Goal: Information Seeking & Learning: Find specific page/section

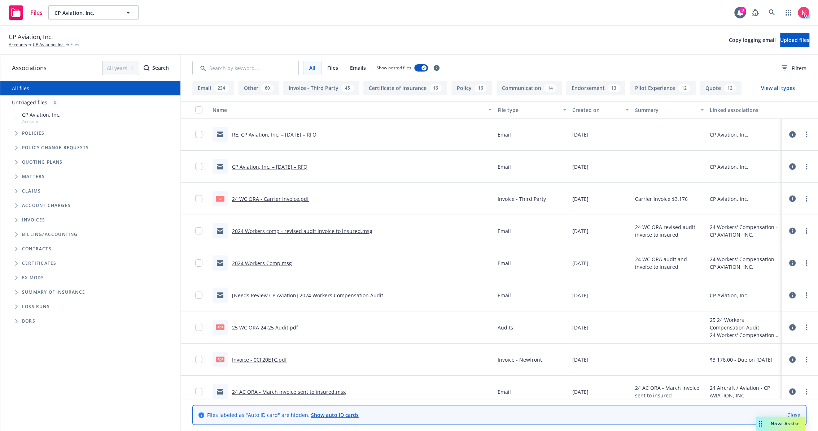
click at [275, 133] on link "RE: CP Aviation, Inc. – [DATE] – RFQ" at bounding box center [274, 134] width 84 height 7
click at [52, 43] on link "CP Aviation, Inc." at bounding box center [49, 45] width 32 height 6
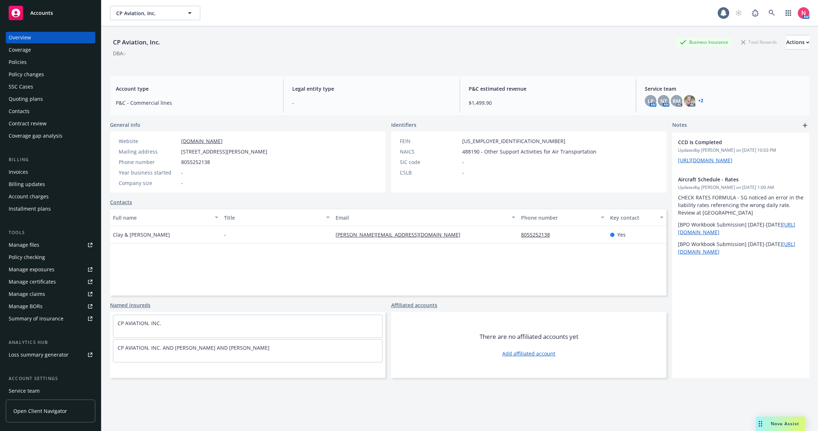
click at [23, 62] on div "Policies" at bounding box center [18, 62] width 18 height 12
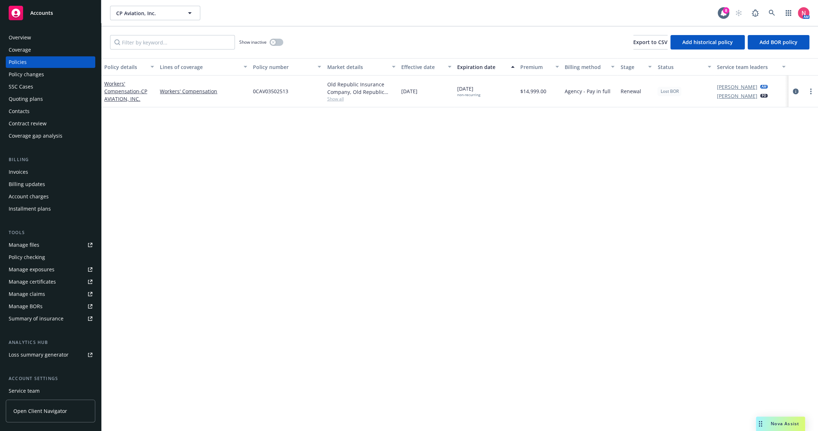
click at [33, 244] on div "Manage files" at bounding box center [24, 245] width 31 height 12
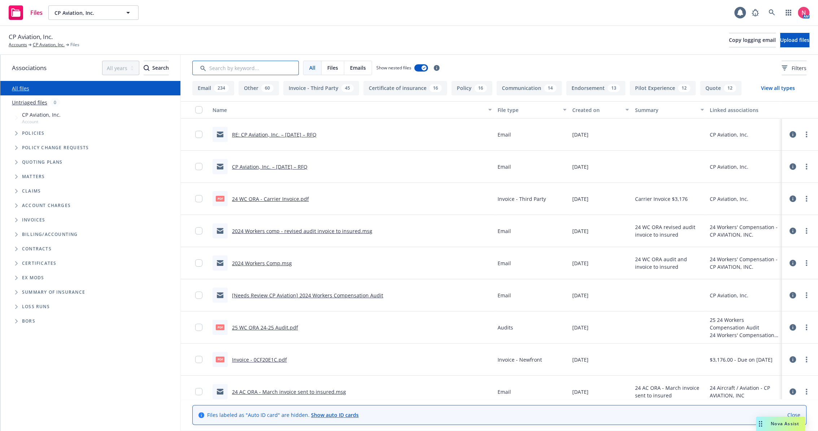
click at [265, 66] on input "Search by keyword..." at bounding box center [245, 68] width 107 height 14
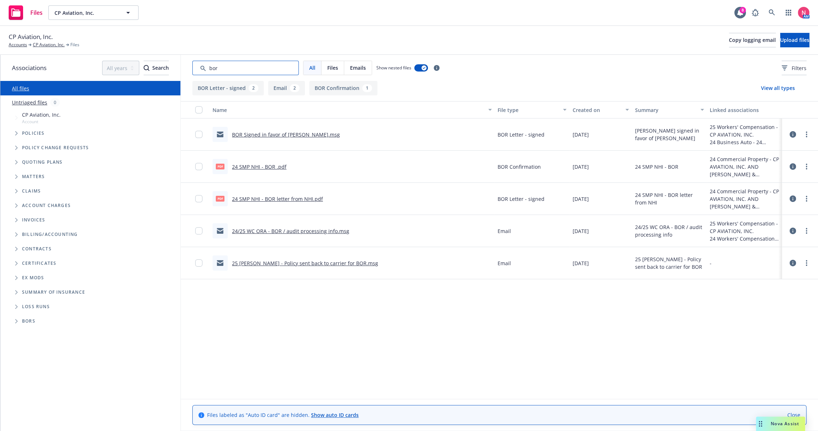
type input "bor"
click at [287, 134] on link "BOR Signed in favor of [PERSON_NAME].msg" at bounding box center [286, 134] width 108 height 7
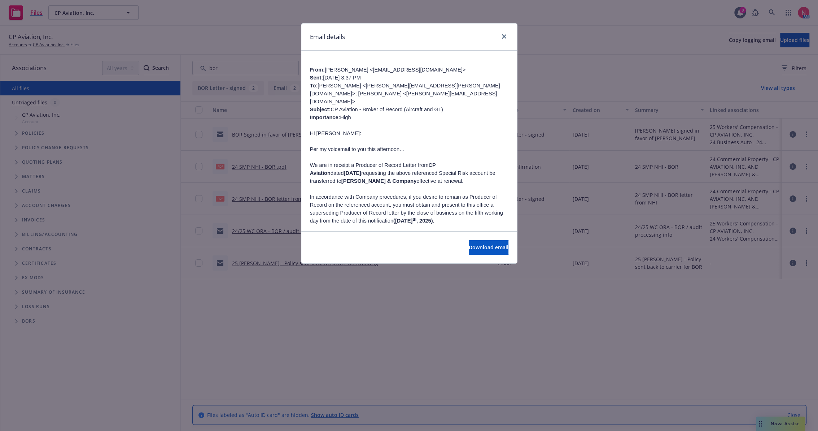
scroll to position [281, 0]
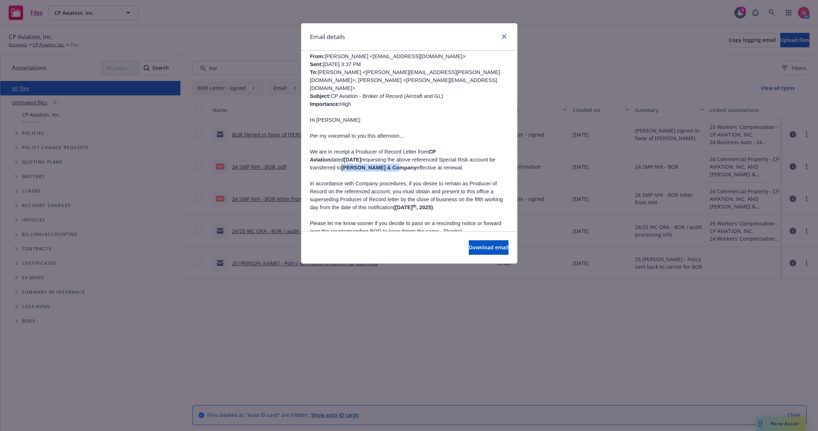
drag, startPoint x: 463, startPoint y: 159, endPoint x: 330, endPoint y: 168, distance: 132.8
click at [330, 168] on p "We are in receipt a Producer of Record Letter from CP Aviation dated [DATE] req…" at bounding box center [409, 160] width 199 height 24
drag, startPoint x: 330, startPoint y: 168, endPoint x: 322, endPoint y: 168, distance: 8.7
